Goal: Find specific page/section: Find specific page/section

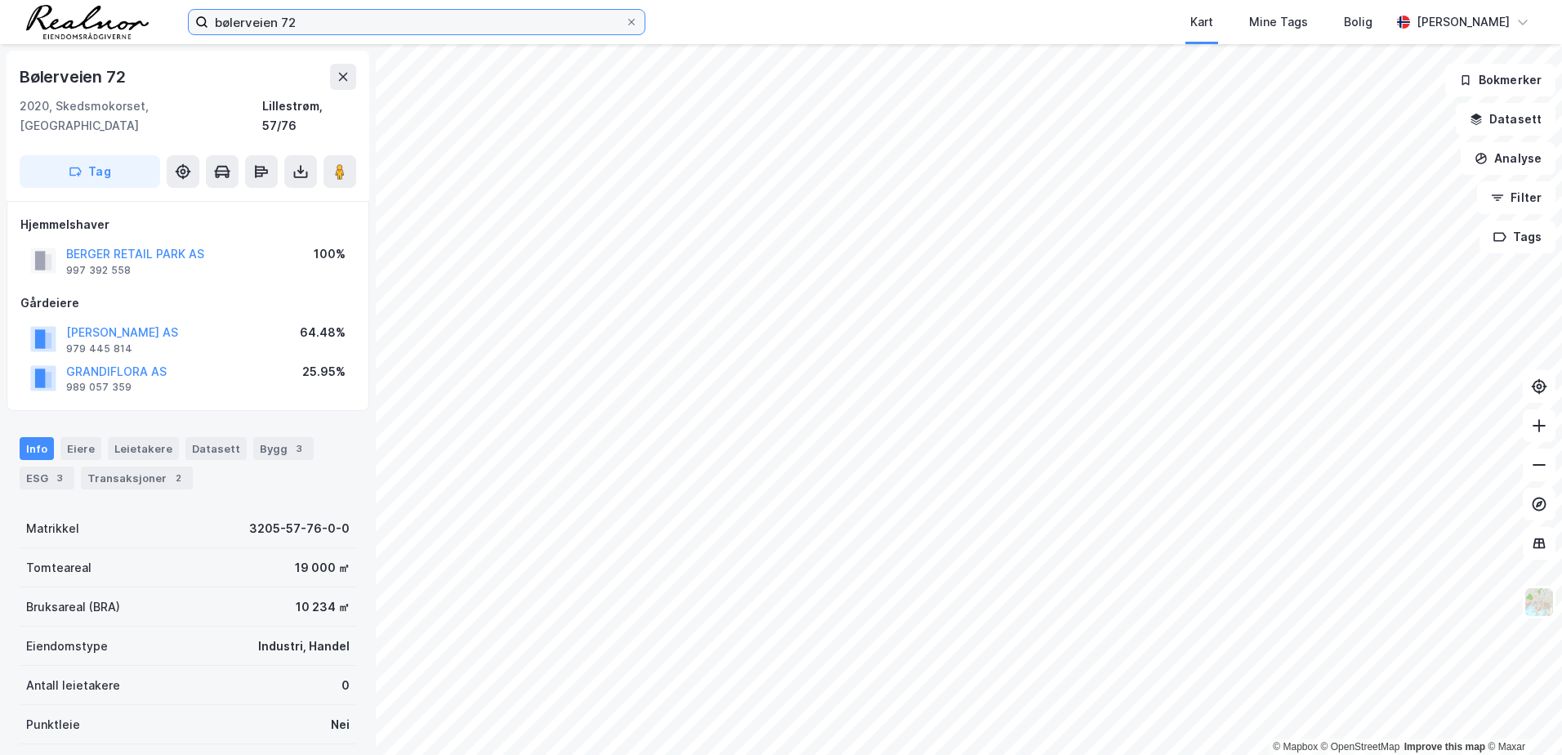
click at [356, 14] on input "bølerveien 72" at bounding box center [416, 22] width 417 height 25
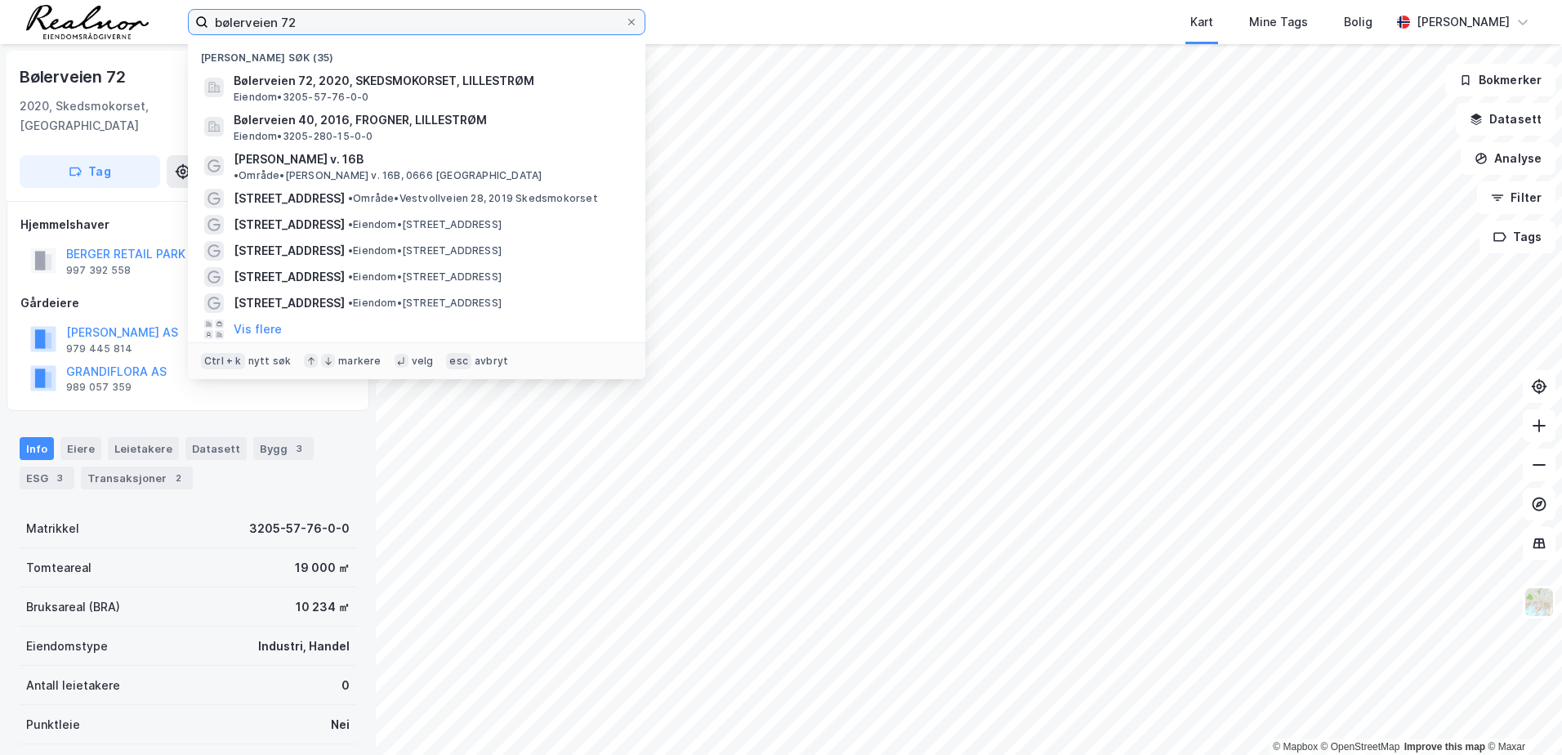
drag, startPoint x: 342, startPoint y: 20, endPoint x: 147, endPoint y: 14, distance: 195.4
click at [147, 14] on div "bølerveien 72 Nylige søk (35) Bølerveien 72, 2020, SKEDSMOKORSET, LILLESTRØM Ei…" at bounding box center [781, 22] width 1562 height 44
paste input "[STREET_ADDRESS] [GEOGRAPHIC_DATA]"
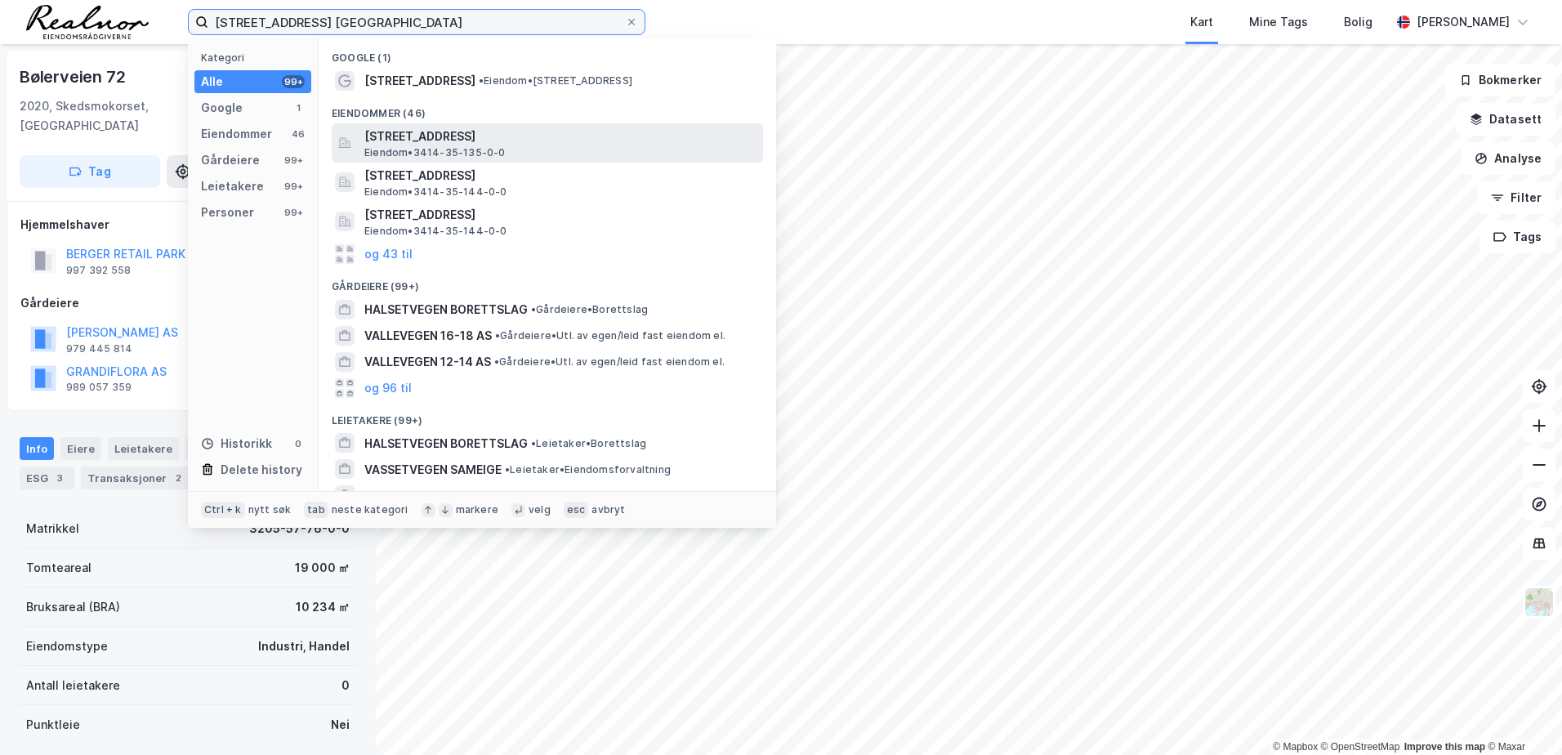
type input "[STREET_ADDRESS] [GEOGRAPHIC_DATA]"
click at [488, 133] on span "[STREET_ADDRESS]" at bounding box center [560, 137] width 392 height 20
